Goal: Information Seeking & Learning: Learn about a topic

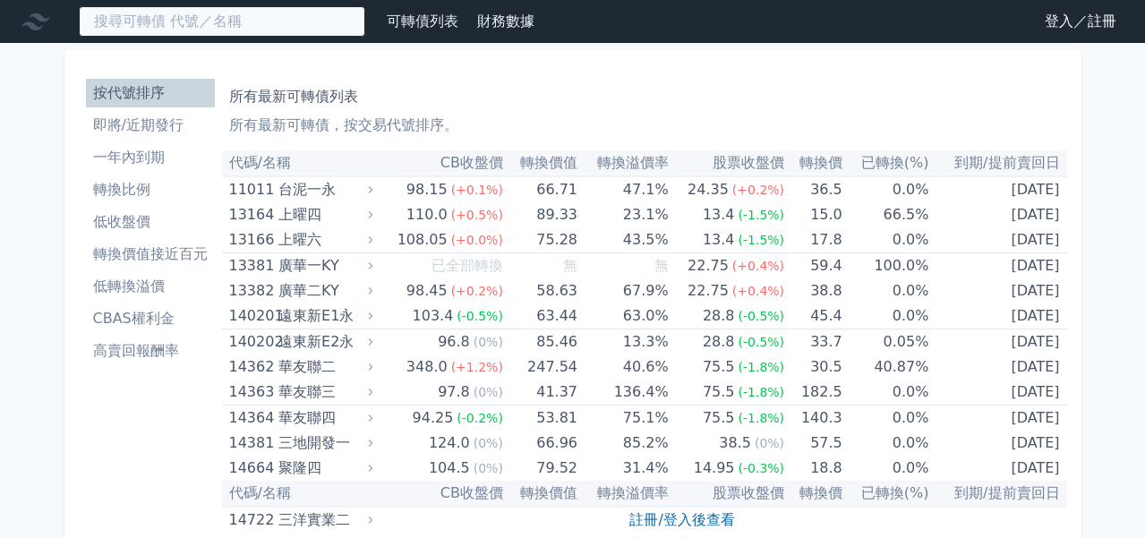
click at [237, 28] on input at bounding box center [222, 21] width 286 height 30
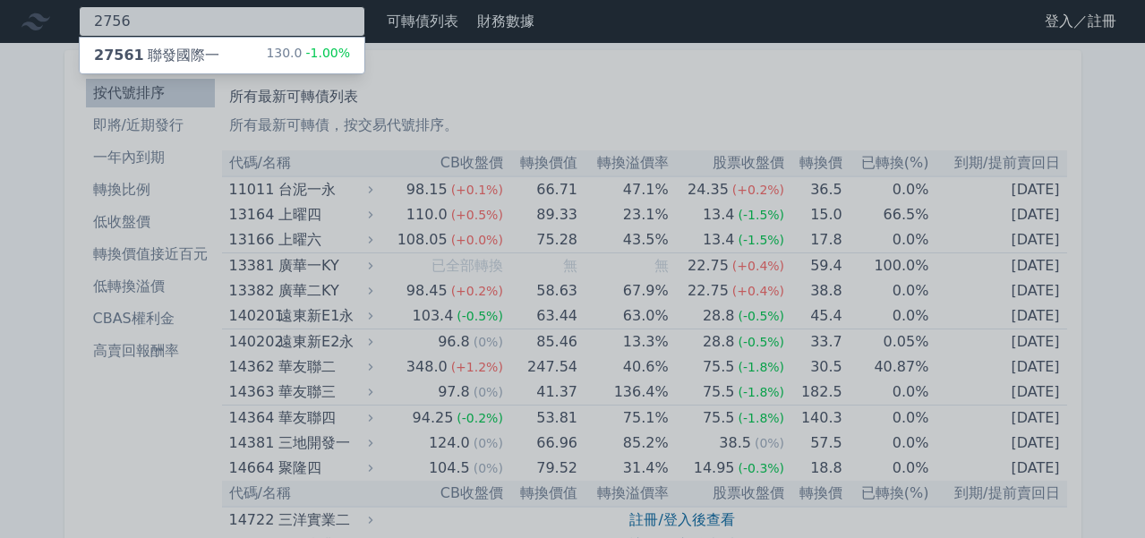
type input "2756"
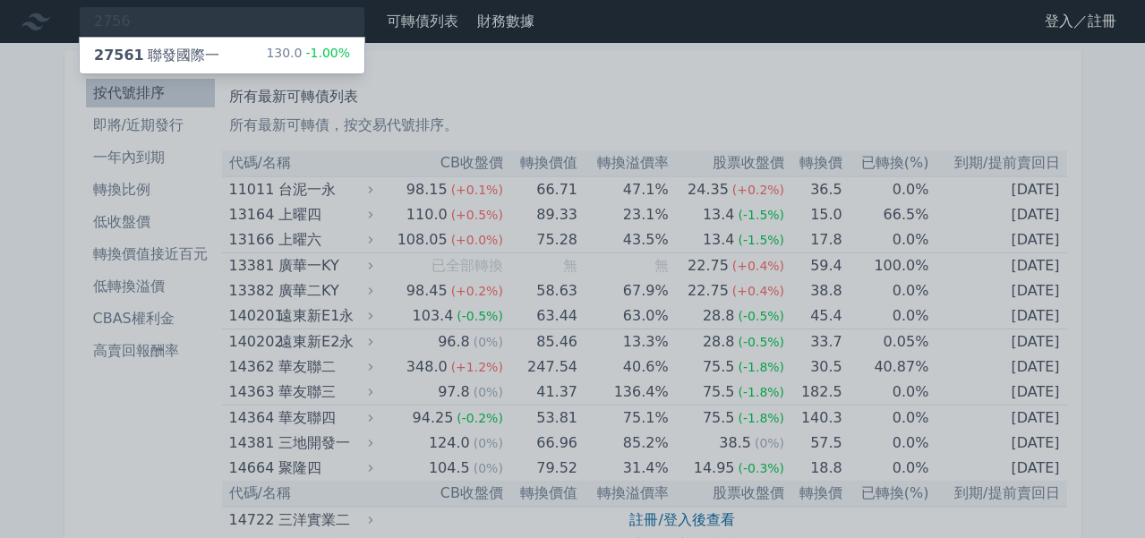
click at [255, 53] on div "27561 聯發國際一 130.0 -1.00%" at bounding box center [222, 56] width 285 height 36
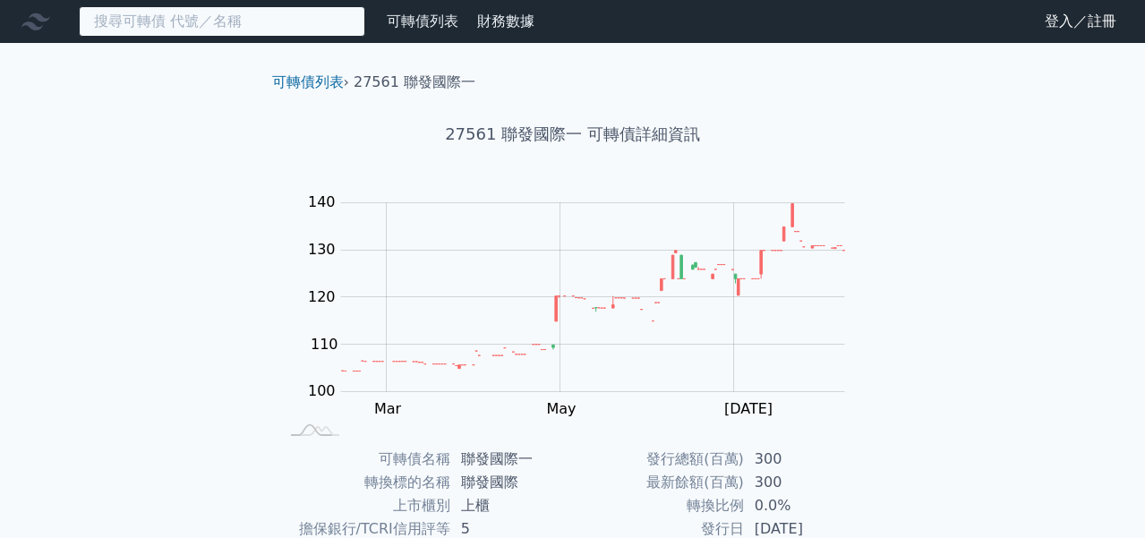
click at [273, 27] on input at bounding box center [222, 21] width 286 height 30
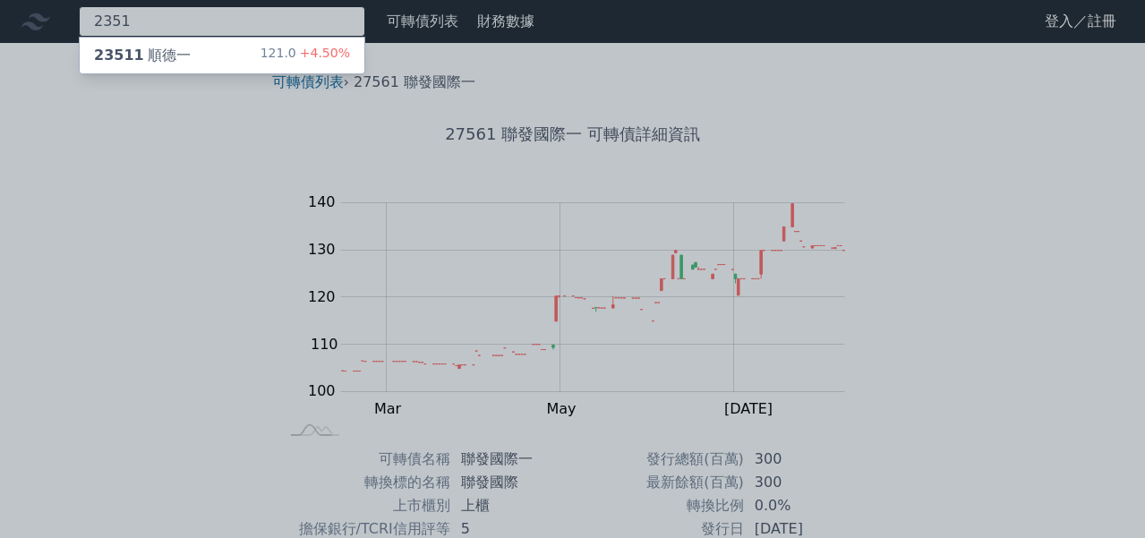
type input "2351"
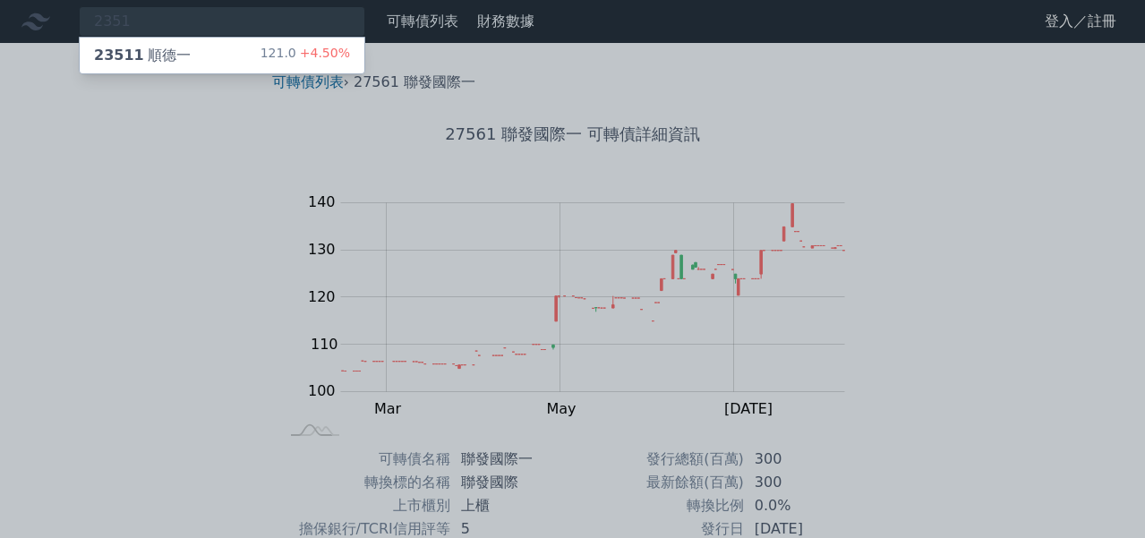
click at [289, 64] on div "121.0 +4.50%" at bounding box center [305, 55] width 90 height 21
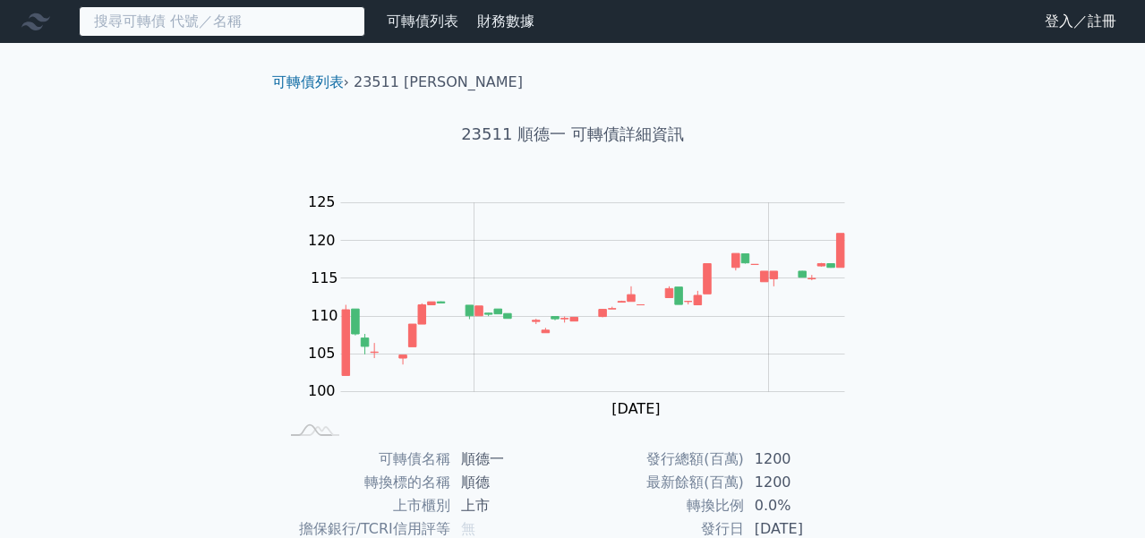
click at [221, 15] on input at bounding box center [222, 21] width 286 height 30
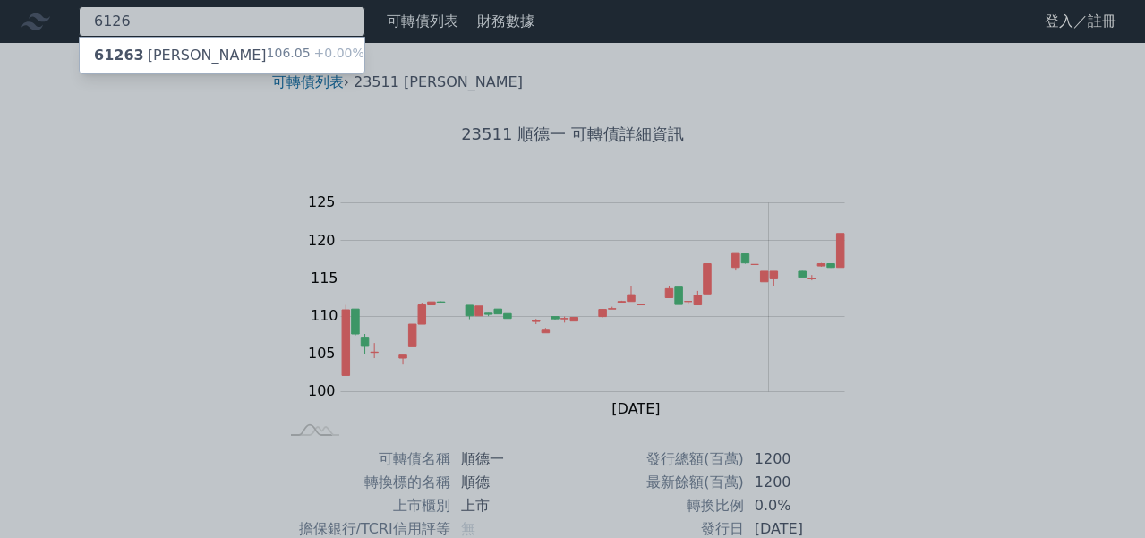
type input "6126"
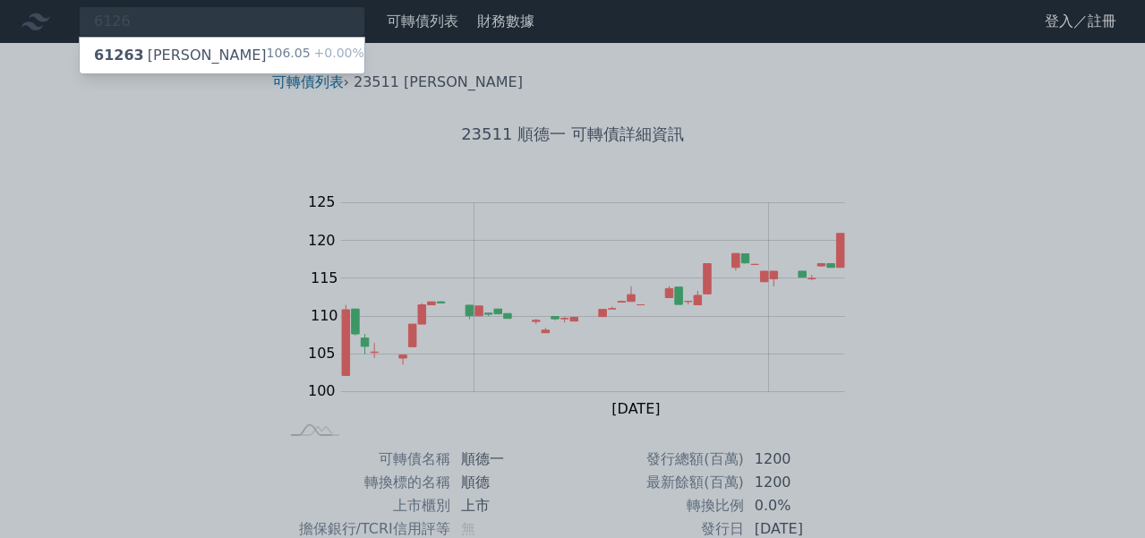
click at [216, 62] on div "61263 信音三 106.05 +0.00%" at bounding box center [222, 56] width 285 height 36
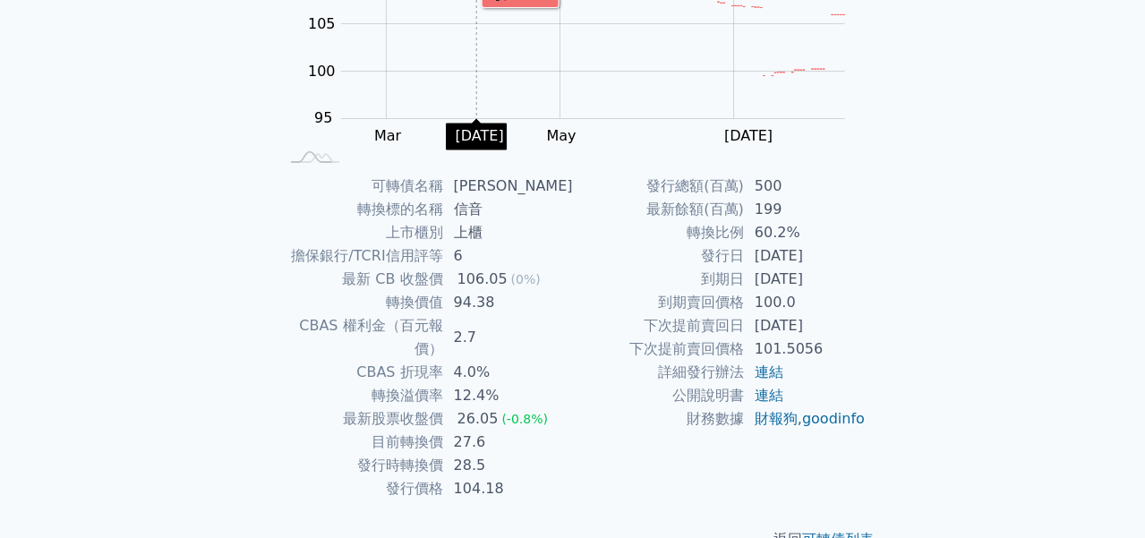
scroll to position [291, 0]
